Goal: Task Accomplishment & Management: Manage account settings

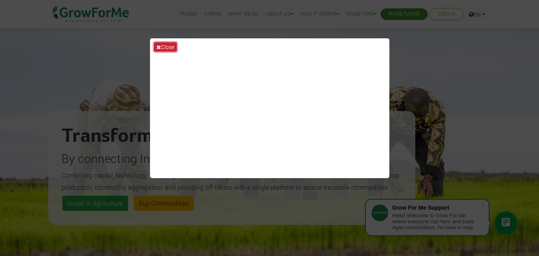
click at [165, 45] on button "Close" at bounding box center [165, 46] width 23 height 9
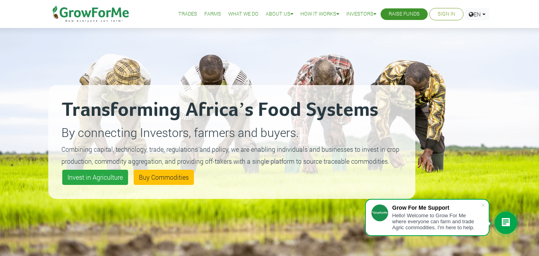
scroll to position [40, 0]
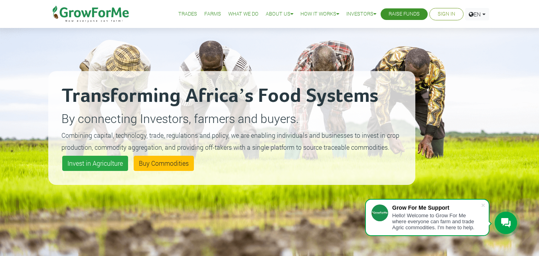
click at [449, 15] on link "Sign In" at bounding box center [447, 14] width 18 height 8
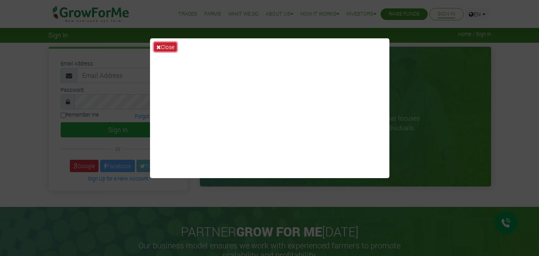
click at [166, 49] on button "Close" at bounding box center [165, 46] width 23 height 9
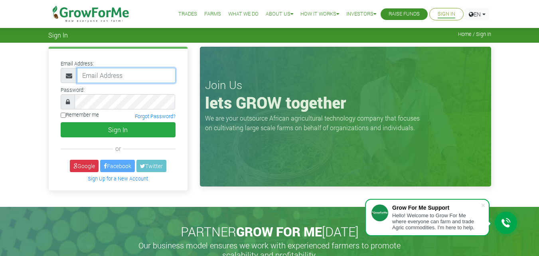
click at [125, 71] on input "email" at bounding box center [126, 75] width 99 height 15
type input "steveroy4real@gmail.com"
click at [114, 93] on div "Password:" at bounding box center [118, 97] width 127 height 25
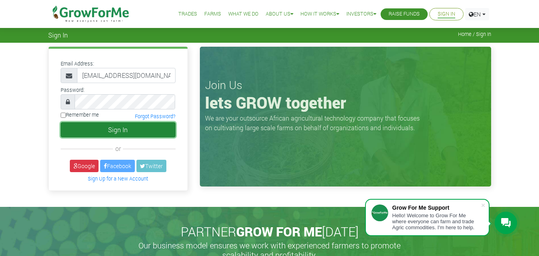
click at [110, 130] on button "Sign In" at bounding box center [118, 129] width 115 height 15
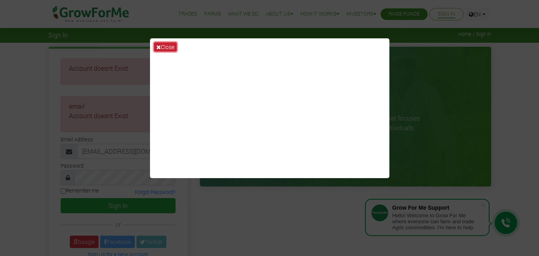
click at [166, 47] on button "Close" at bounding box center [165, 46] width 23 height 9
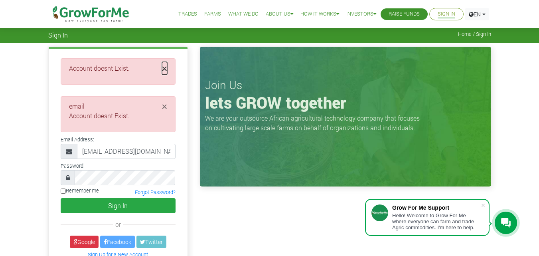
click at [164, 69] on span "×" at bounding box center [164, 68] width 5 height 13
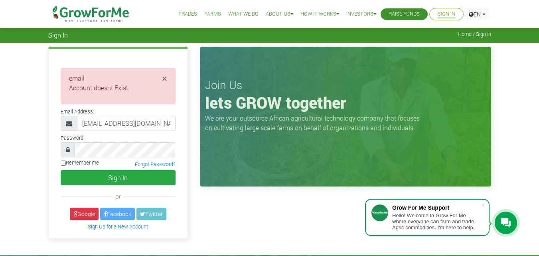
click at [447, 14] on link "Sign In" at bounding box center [447, 14] width 18 height 8
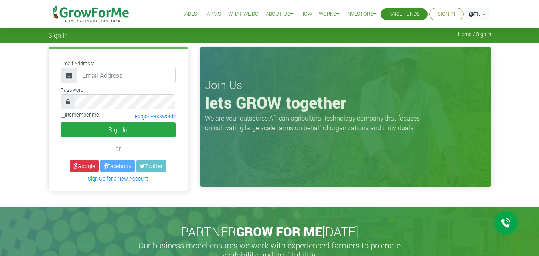
click at [374, 13] on icon at bounding box center [375, 14] width 3 height 5
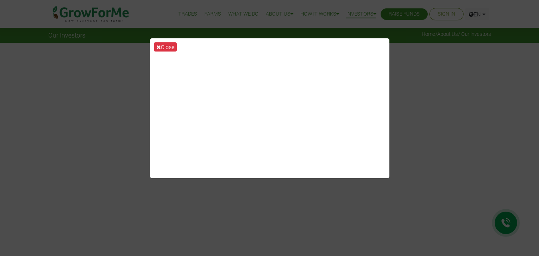
drag, startPoint x: 440, startPoint y: 124, endPoint x: 440, endPoint y: 118, distance: 6.0
click at [441, 124] on div "Close" at bounding box center [269, 128] width 539 height 256
click at [164, 46] on button "Close" at bounding box center [165, 46] width 23 height 9
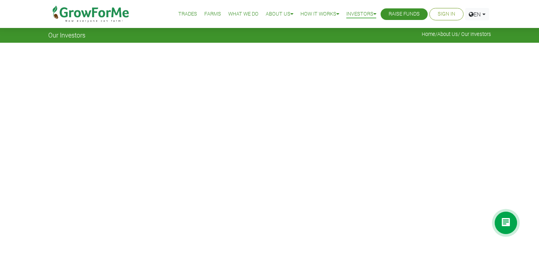
click at [451, 14] on link "Sign In" at bounding box center [447, 14] width 18 height 8
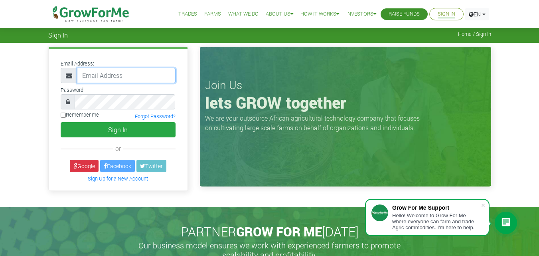
click at [105, 77] on input "email" at bounding box center [126, 75] width 99 height 15
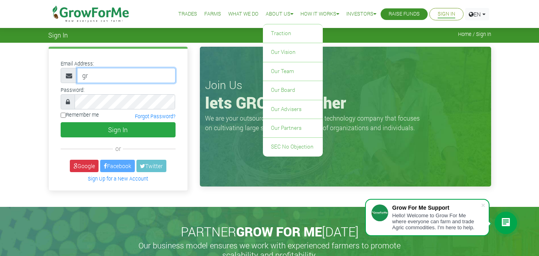
type input "g"
type input "233591595999@growforme.com"
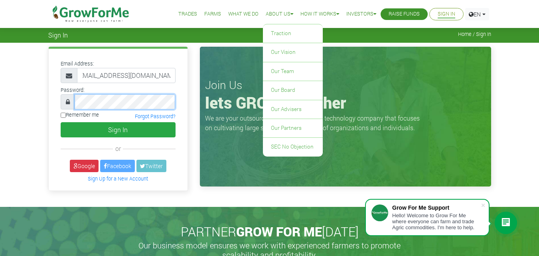
scroll to position [0, 0]
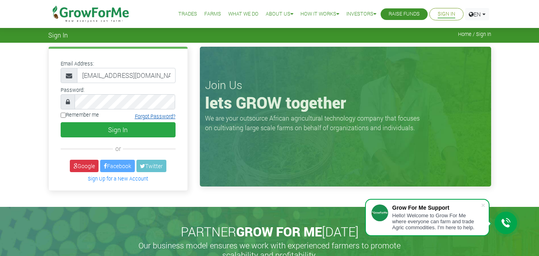
click at [135, 114] on link "Forgot Password?" at bounding box center [155, 116] width 41 height 6
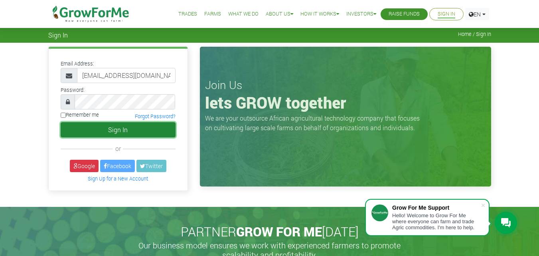
click at [129, 125] on button "Sign In" at bounding box center [118, 129] width 115 height 15
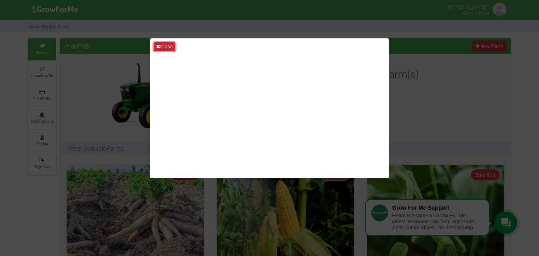
click at [162, 47] on button "Close" at bounding box center [165, 46] width 22 height 9
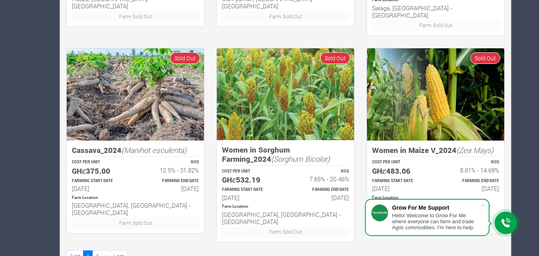
scroll to position [532, 0]
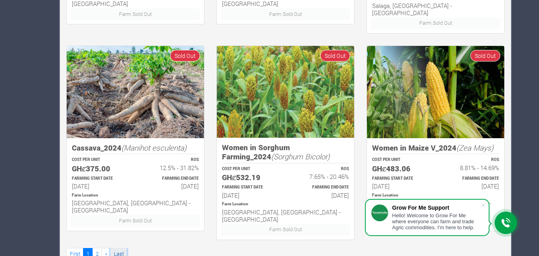
click at [117, 248] on link "Last" at bounding box center [118, 254] width 17 height 12
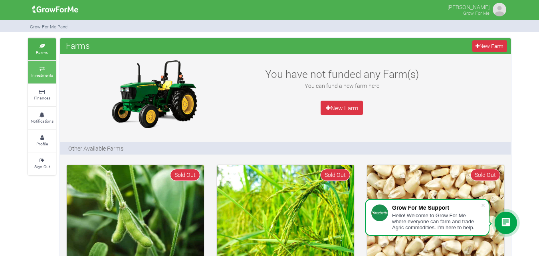
click at [46, 70] on icon at bounding box center [42, 69] width 24 height 4
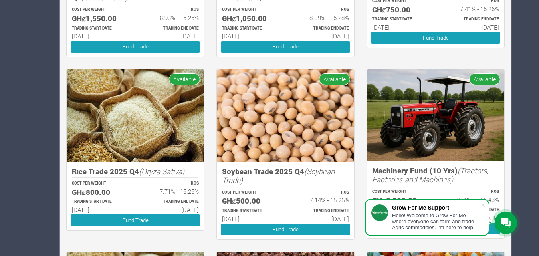
scroll to position [319, 0]
